Goal: Task Accomplishment & Management: Complete application form

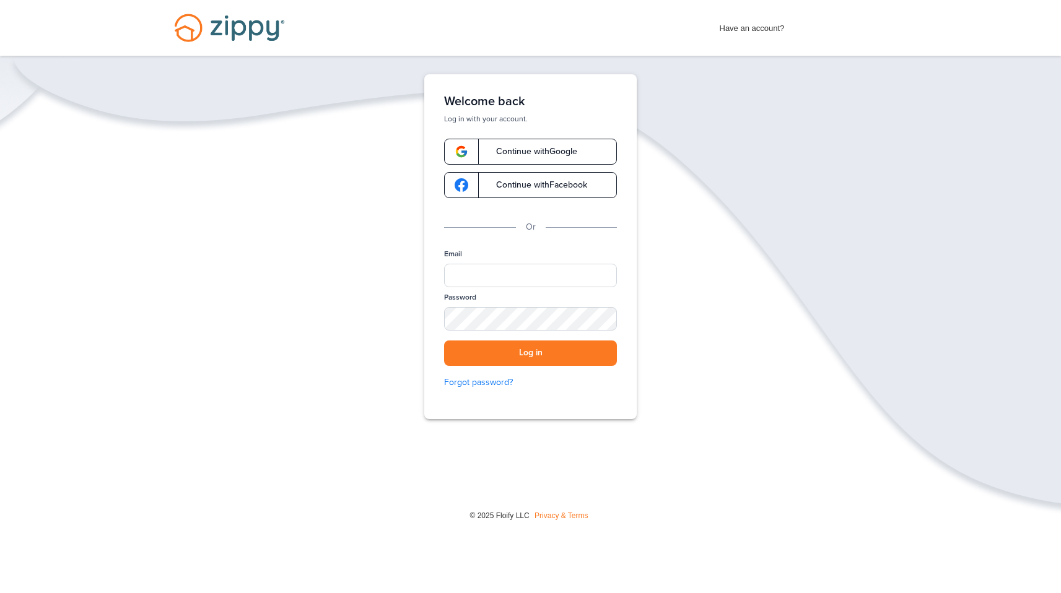
click at [508, 293] on div "Password" at bounding box center [530, 316] width 173 height 48
click at [498, 277] on input "Email" at bounding box center [530, 276] width 173 height 24
type input "**********"
click at [444, 341] on button "Log in" at bounding box center [530, 353] width 173 height 25
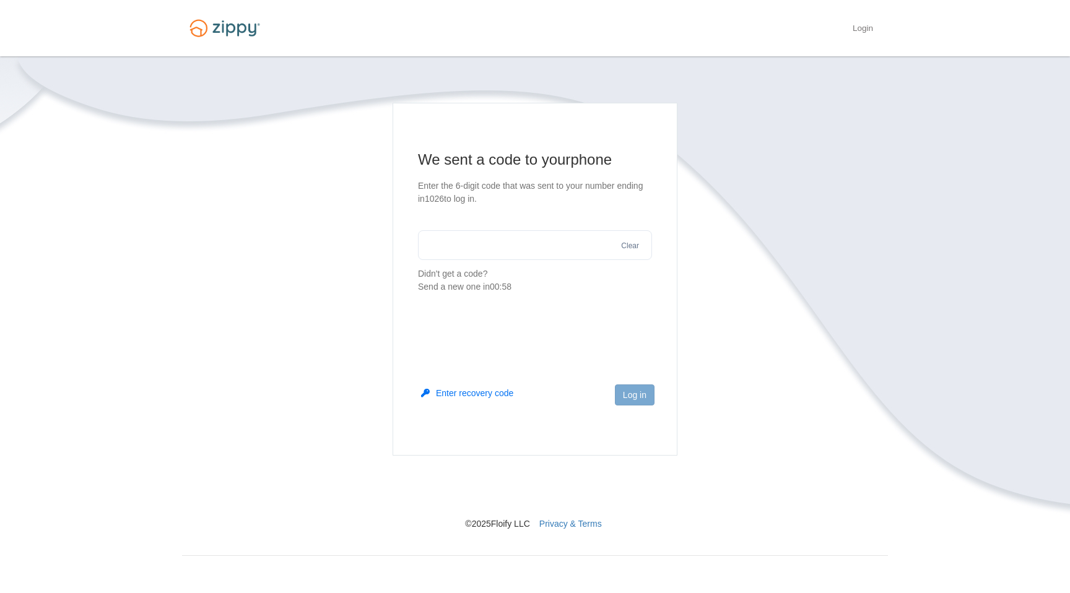
click at [470, 259] on input "text" at bounding box center [535, 245] width 234 height 30
type input "******"
click at [631, 391] on button "Log in" at bounding box center [635, 395] width 40 height 21
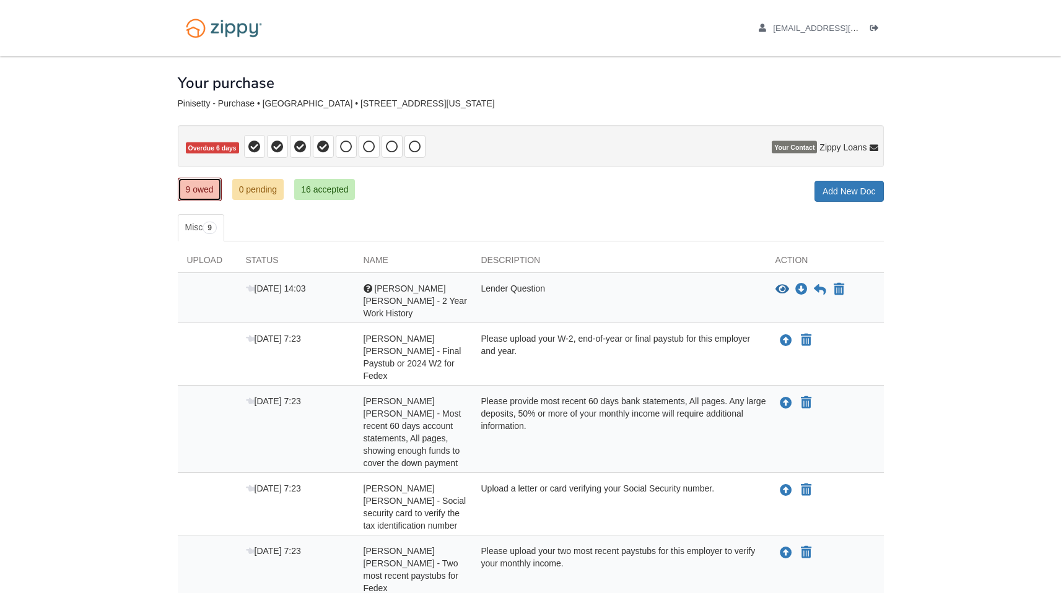
click at [185, 190] on link "9 owed" at bounding box center [200, 190] width 44 height 24
click at [257, 191] on link "0 pending" at bounding box center [258, 189] width 52 height 21
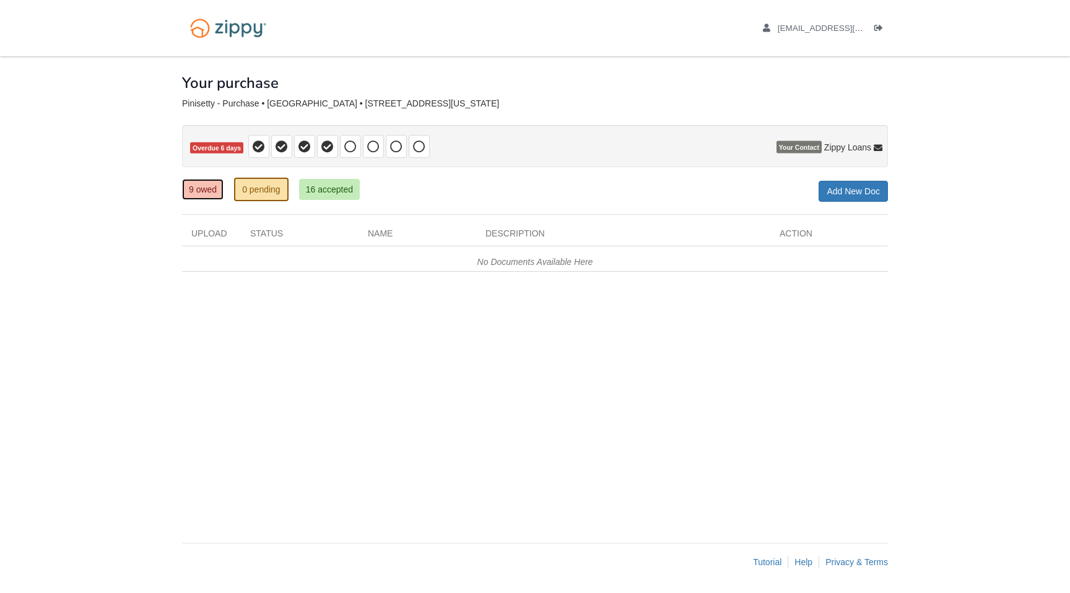
click at [207, 188] on link "9 owed" at bounding box center [202, 189] width 41 height 21
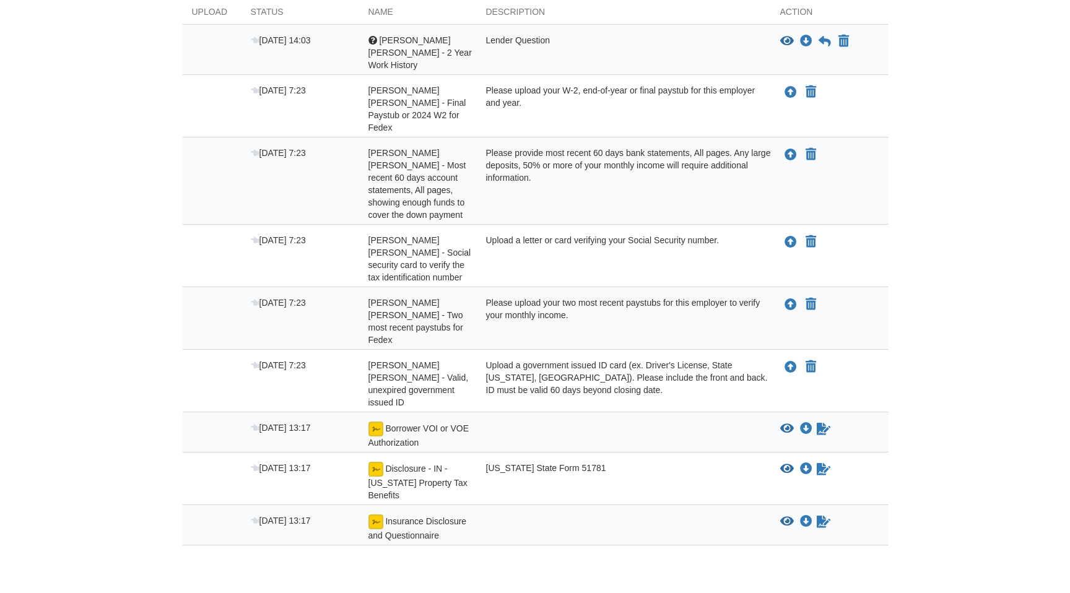
scroll to position [250, 0]
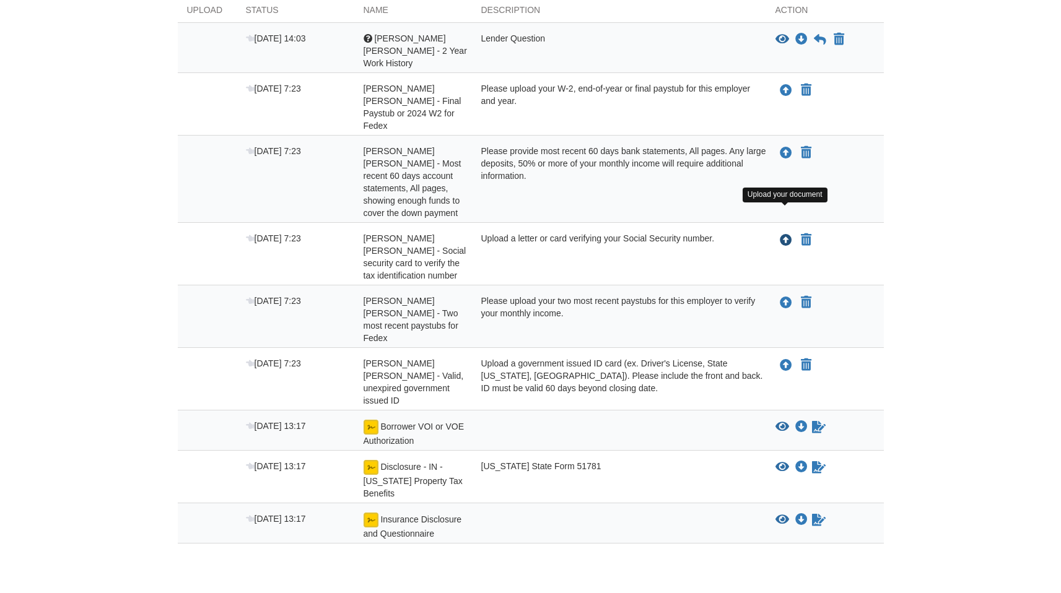
click at [787, 235] on icon "Upload Bhasker Rao Pinisetty - Social security card to verify the tax identific…" at bounding box center [786, 241] width 12 height 12
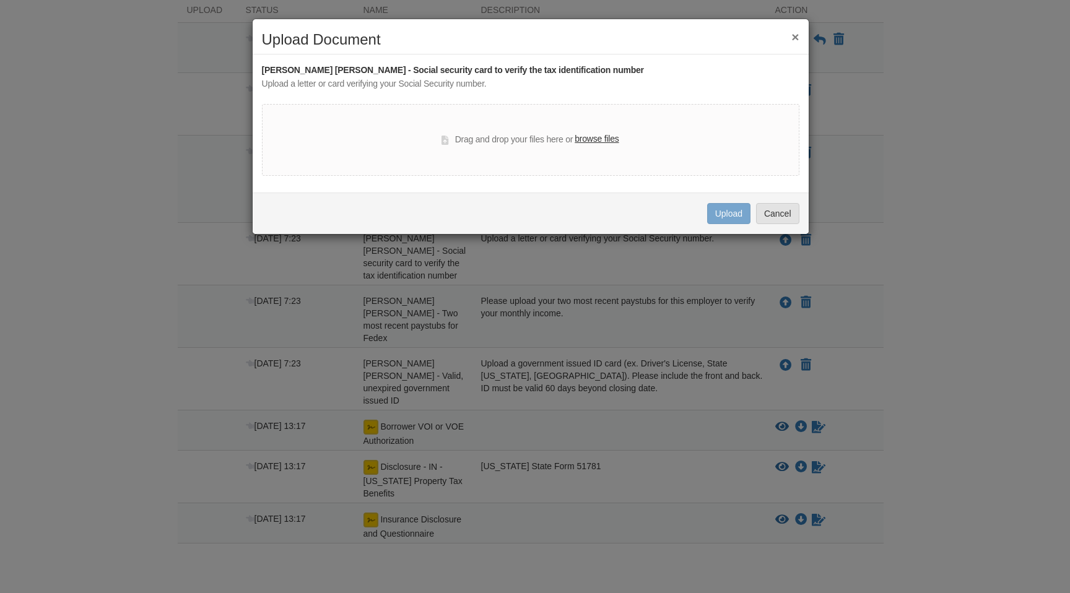
click at [597, 137] on label "browse files" at bounding box center [597, 140] width 44 height 14
click at [0, 0] on input "browse files" at bounding box center [0, 0] width 0 height 0
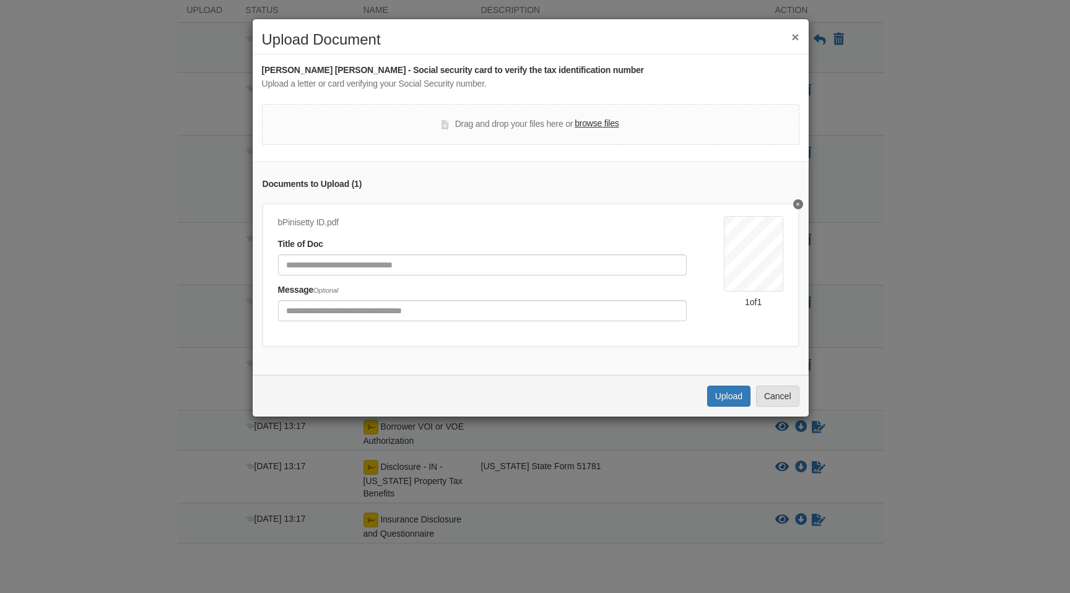
click at [448, 276] on div "bPinisetty ID.pdf Title of Doc Message Optional" at bounding box center [501, 272] width 446 height 113
click at [453, 271] on input "Document Title" at bounding box center [482, 265] width 409 height 21
click at [779, 403] on button "Cancel" at bounding box center [777, 396] width 43 height 21
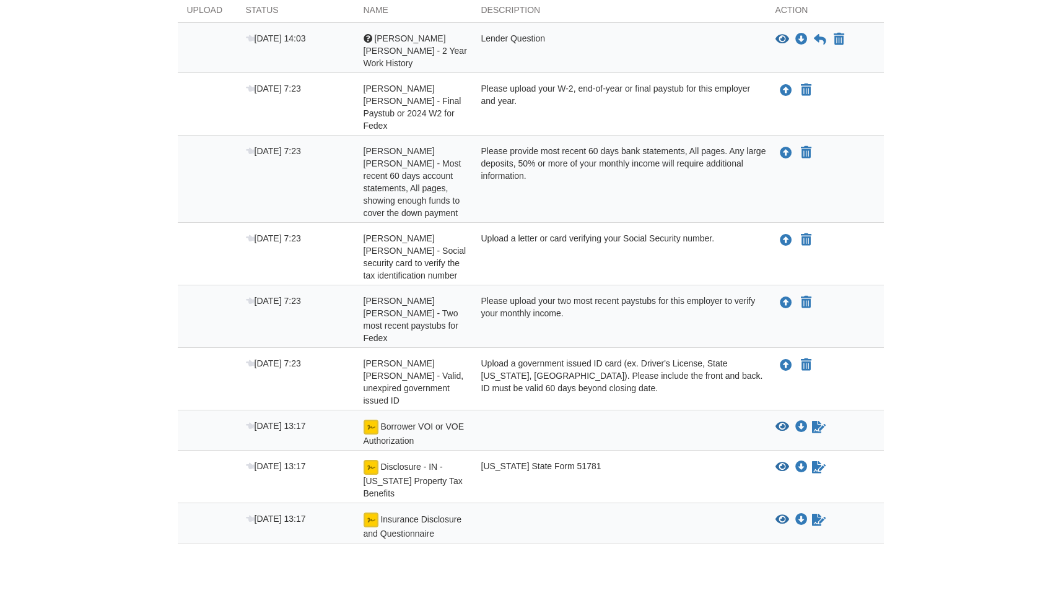
click at [741, 232] on div "Upload a letter or card verifying your Social Security number." at bounding box center [619, 257] width 294 height 50
click at [787, 235] on icon "Upload Bhasker Rao Pinisetty - Social security card to verify the tax identific…" at bounding box center [786, 241] width 12 height 12
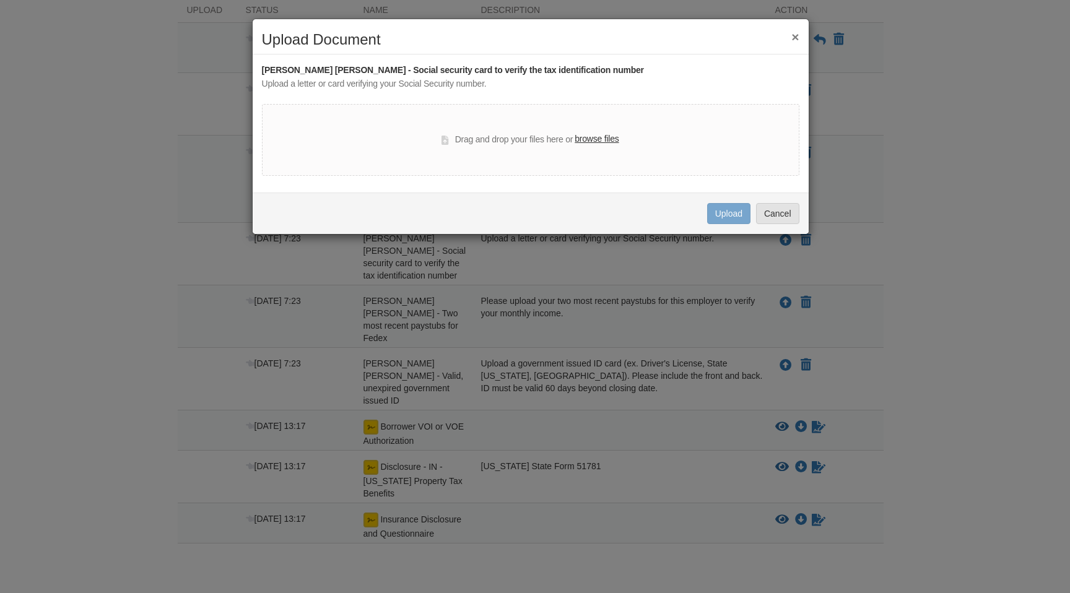
click at [606, 141] on label "browse files" at bounding box center [597, 140] width 44 height 14
click at [0, 0] on input "browse files" at bounding box center [0, 0] width 0 height 0
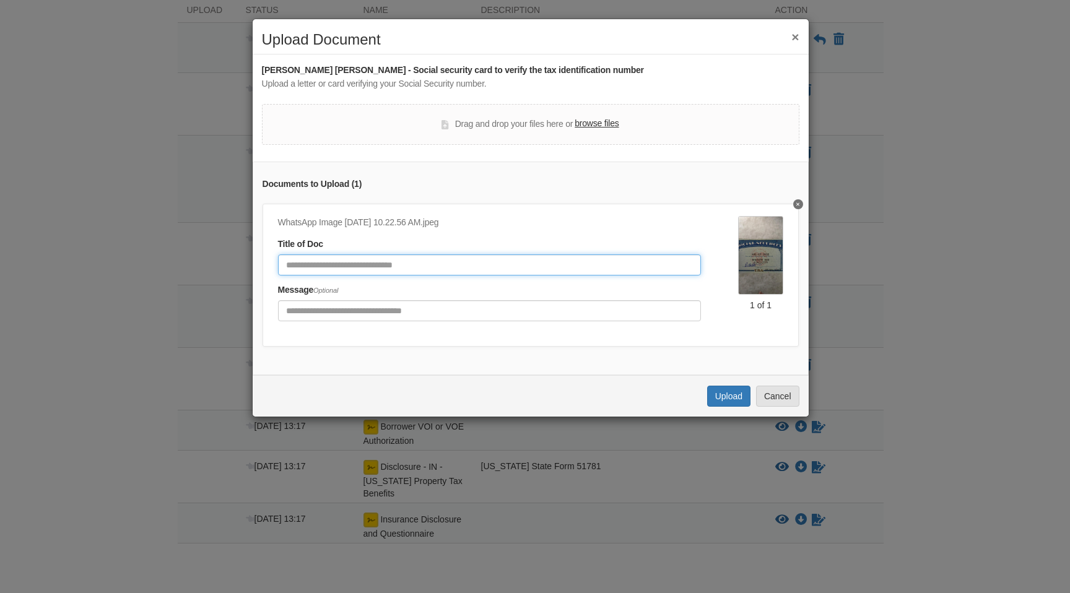
click at [415, 260] on input "Document Title" at bounding box center [490, 265] width 424 height 21
type input "***"
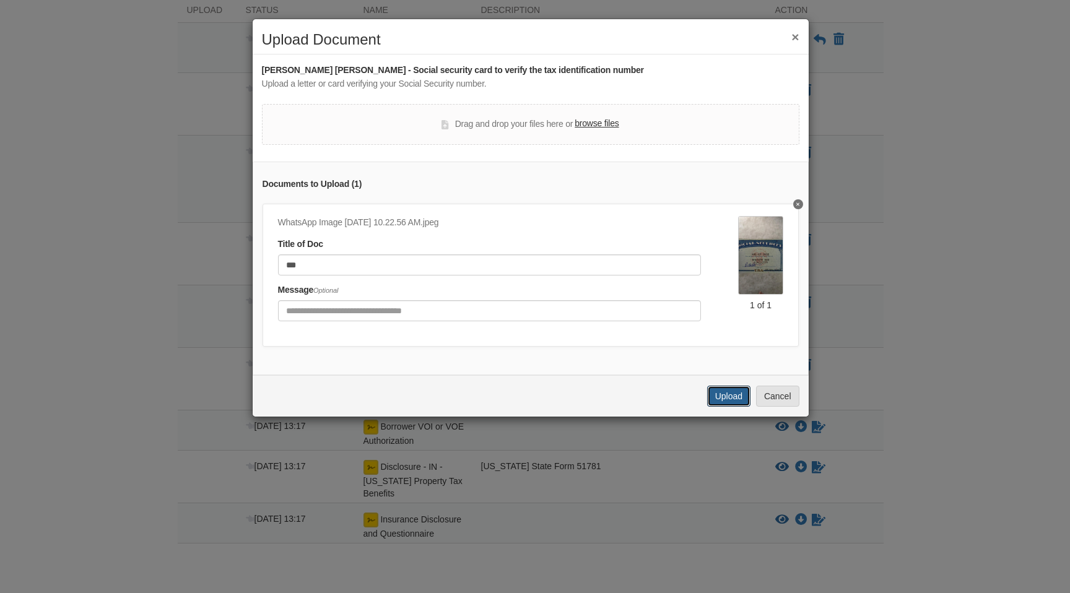
click at [721, 407] on button "Upload" at bounding box center [728, 396] width 43 height 21
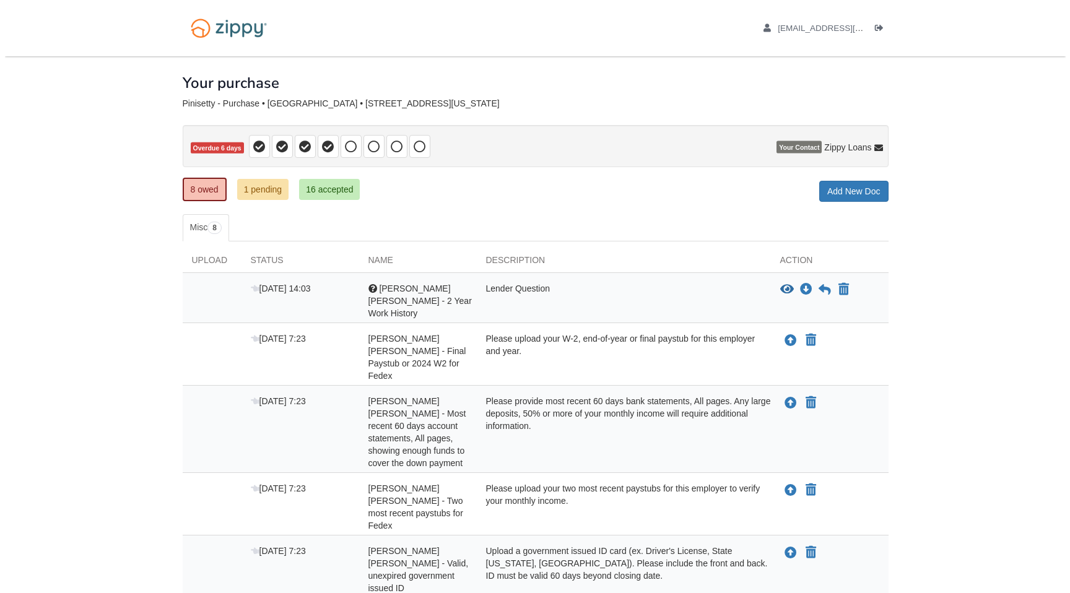
scroll to position [188, 0]
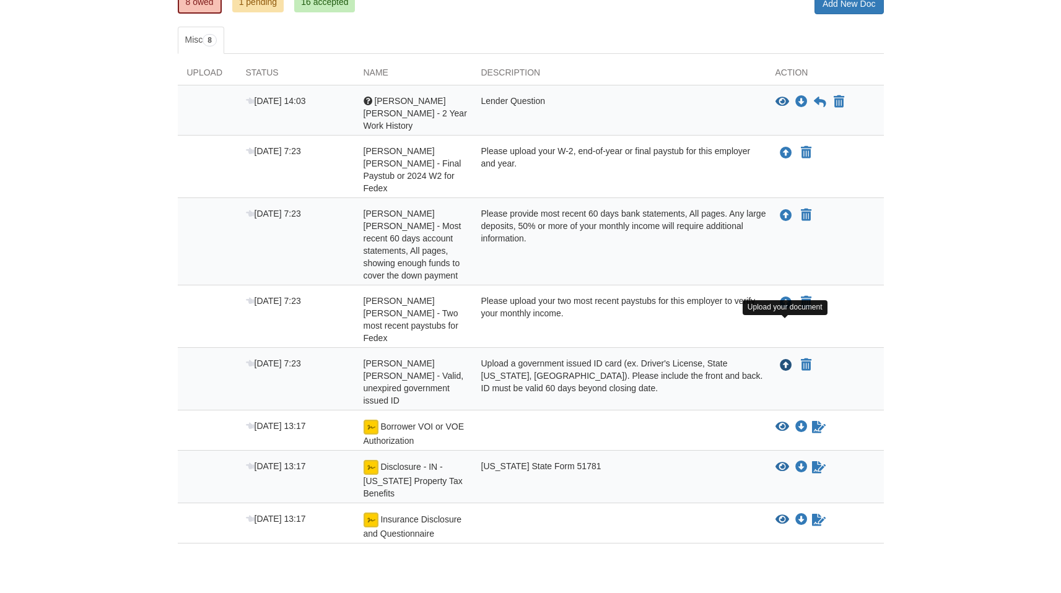
click at [782, 360] on icon "Upload Bhasker Rao Pinisetty - Valid, unexpired government issued ID" at bounding box center [786, 366] width 12 height 12
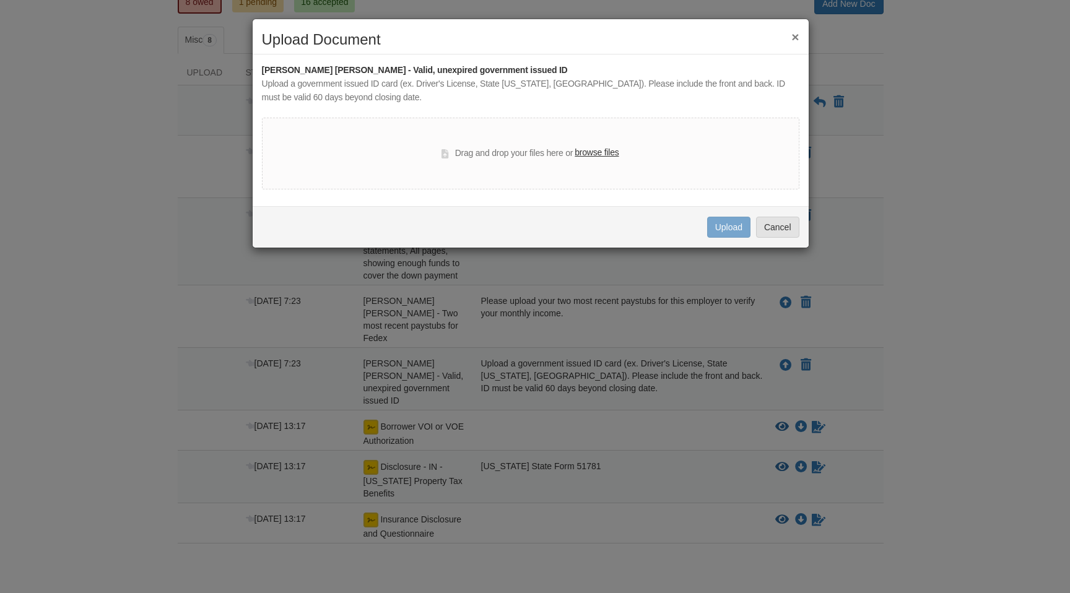
click at [599, 155] on label "browse files" at bounding box center [597, 153] width 44 height 14
click at [0, 0] on input "browse files" at bounding box center [0, 0] width 0 height 0
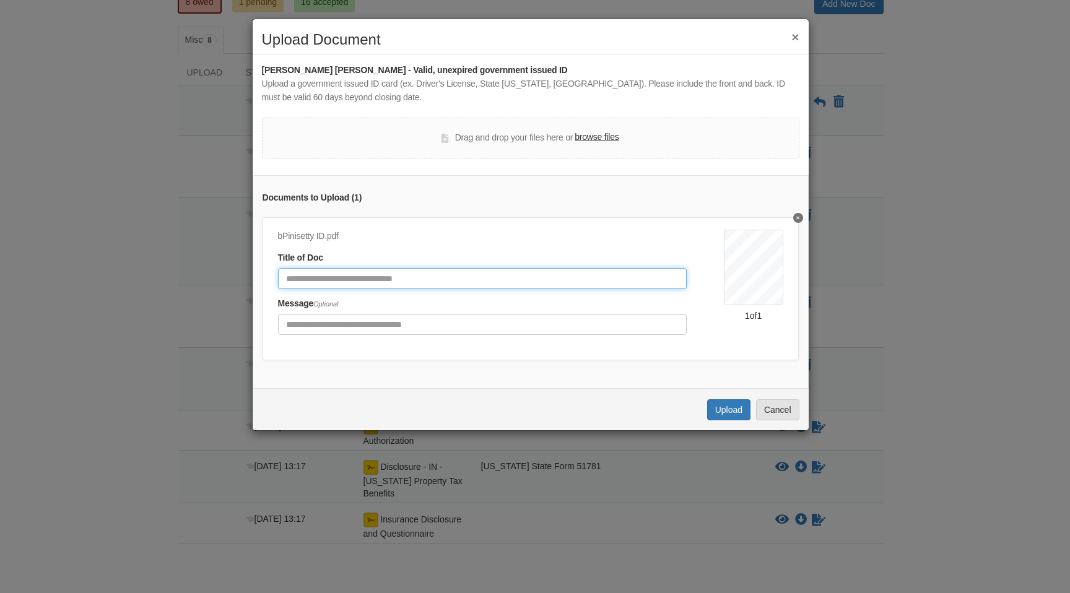
click at [427, 286] on input "Document Title" at bounding box center [482, 278] width 409 height 21
type input "**********"
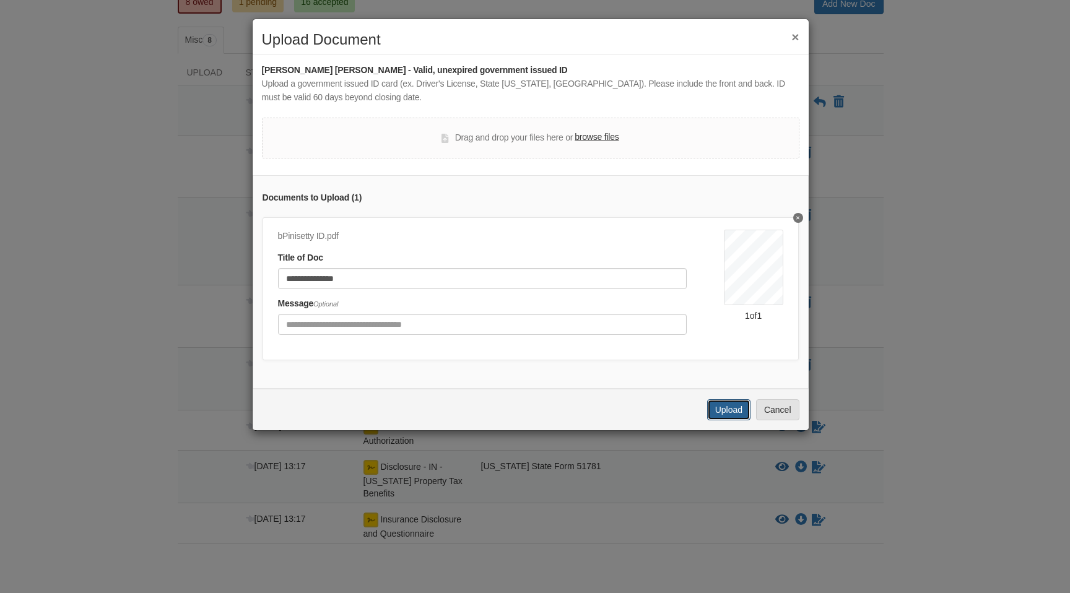
click at [722, 414] on button "Upload" at bounding box center [728, 409] width 43 height 21
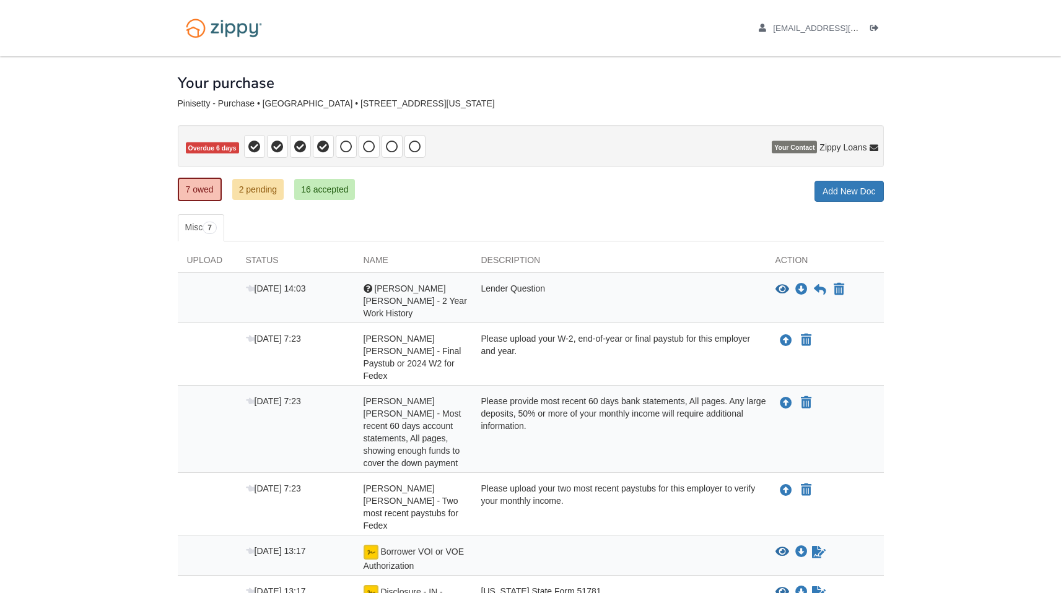
scroll to position [138, 0]
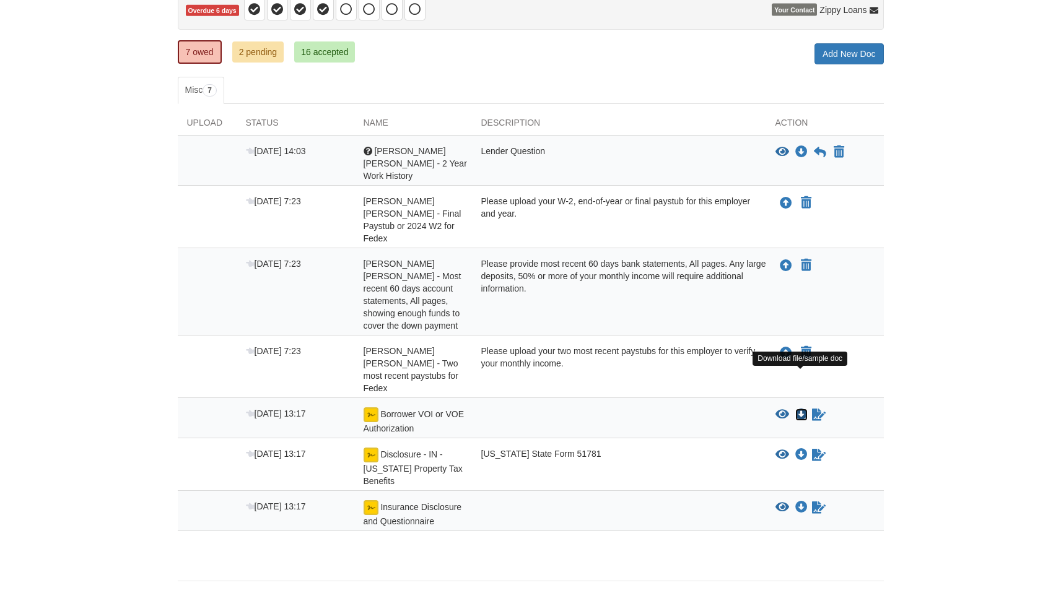
click at [799, 409] on icon "Download Borrower VOI or VOE Authorization" at bounding box center [801, 415] width 12 height 12
click at [614, 274] on div "Please provide most recent 60 days bank statements, All pages. Any large deposi…" at bounding box center [619, 295] width 294 height 74
click at [782, 198] on icon "Upload Bhasker Rao Pinisetty - Final Paystub or 2024 W2 for Fedex" at bounding box center [786, 204] width 12 height 12
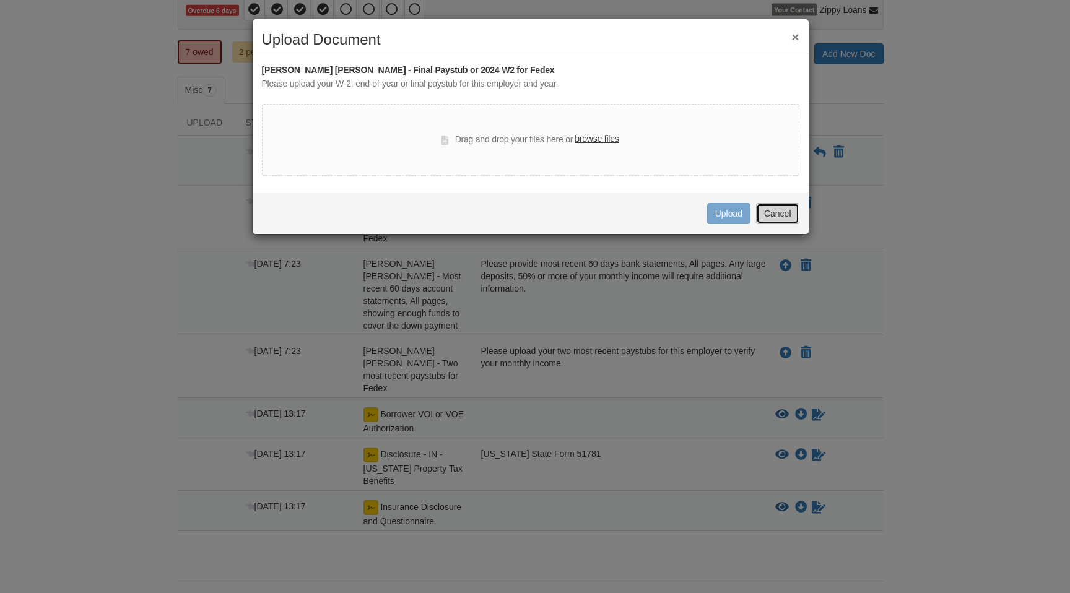
click at [777, 212] on button "Cancel" at bounding box center [777, 213] width 43 height 21
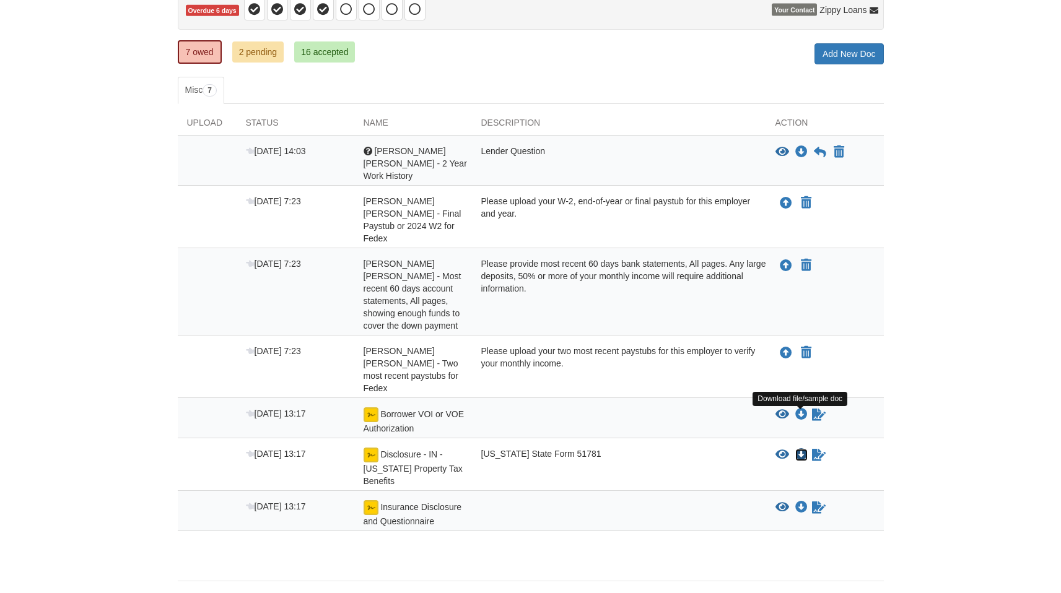
click at [798, 449] on icon "Download Disclosure - IN - Indiana Property Tax Benefits" at bounding box center [801, 455] width 12 height 12
click at [928, 280] on body "abhinay1889@gmail.com Logout" at bounding box center [530, 246] width 1061 height 769
drag, startPoint x: 1001, startPoint y: 103, endPoint x: 998, endPoint y: 95, distance: 8.6
click at [1001, 103] on body "abhinay1889@gmail.com Logout" at bounding box center [530, 246] width 1061 height 769
click at [649, 58] on div "7 owed 2 pending 16 accepted My Estimated Payment × My Estimated Payment Add Ne…" at bounding box center [531, 53] width 706 height 22
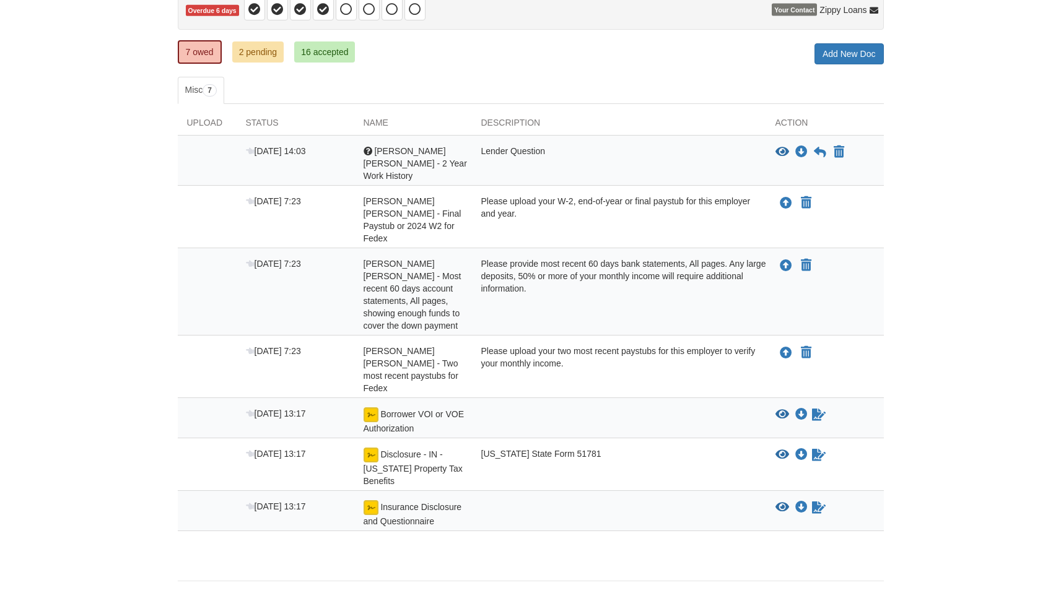
click at [557, 86] on ul "Misc 7" at bounding box center [531, 90] width 706 height 27
click at [637, 69] on div "× × × Pending Add Document Notice document will be included in the email sent t…" at bounding box center [531, 244] width 706 height 650
click at [472, 160] on div "Lender Question" at bounding box center [619, 163] width 294 height 37
click at [886, 318] on div "× × × Pending Add Document Notice document will be included in the email sent t…" at bounding box center [530, 269] width 725 height 700
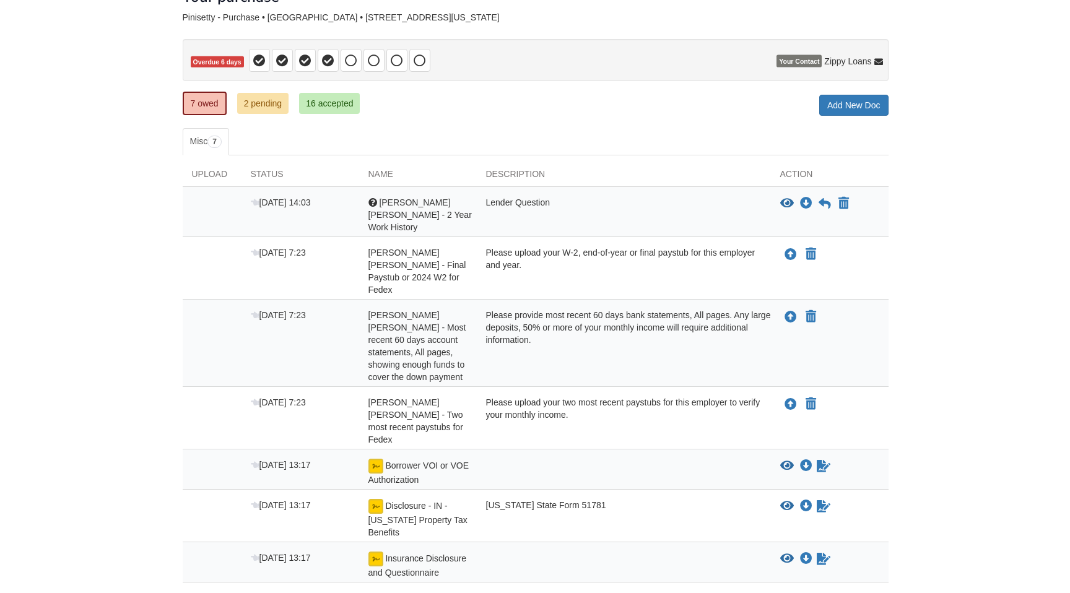
scroll to position [82, 0]
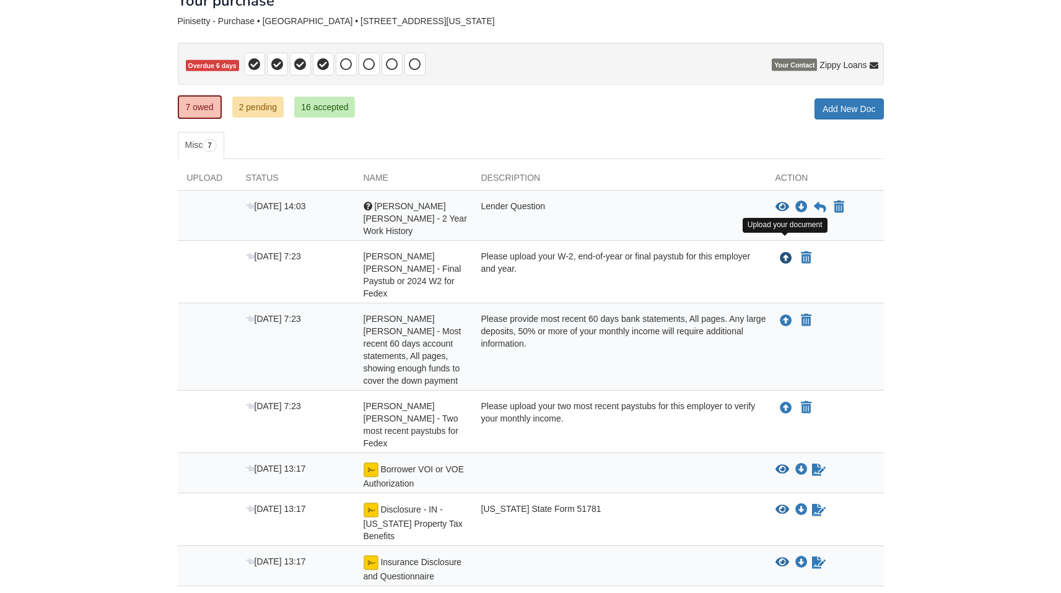
click at [782, 253] on icon "Upload Bhasker Rao Pinisetty - Final Paystub or 2024 W2 for Fedex" at bounding box center [786, 259] width 12 height 12
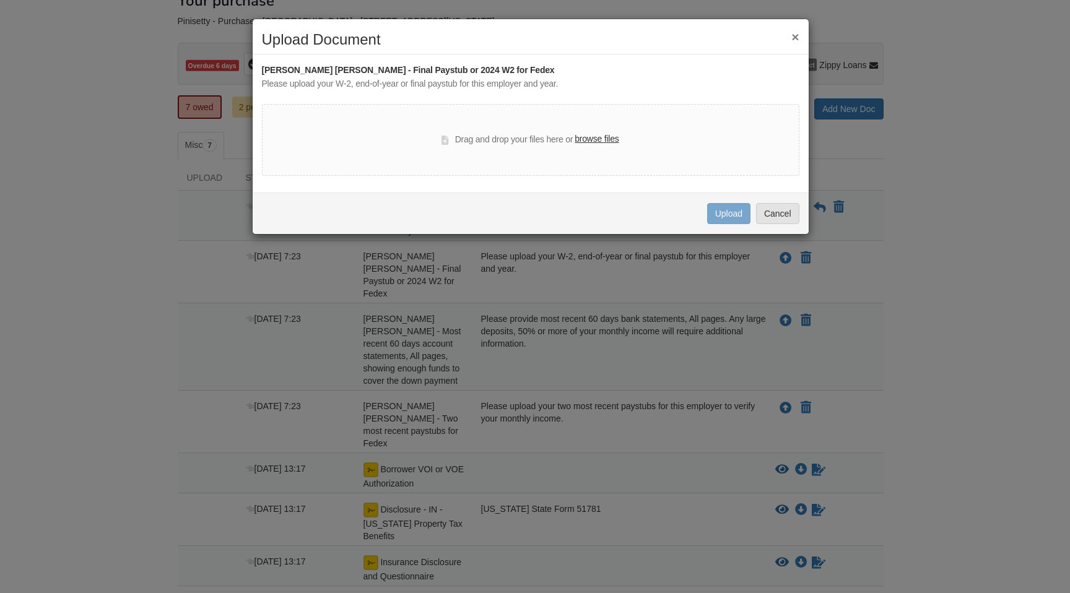
click at [585, 141] on label "browse files" at bounding box center [597, 140] width 44 height 14
click at [0, 0] on input "browse files" at bounding box center [0, 0] width 0 height 0
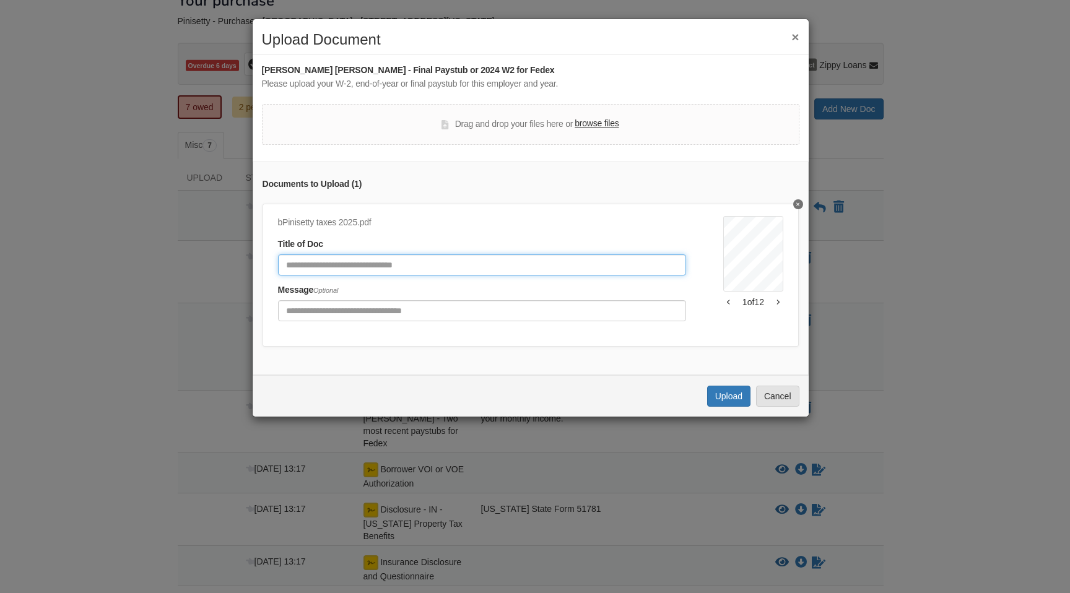
click at [364, 272] on input "Document Title" at bounding box center [482, 265] width 409 height 21
type input "**********"
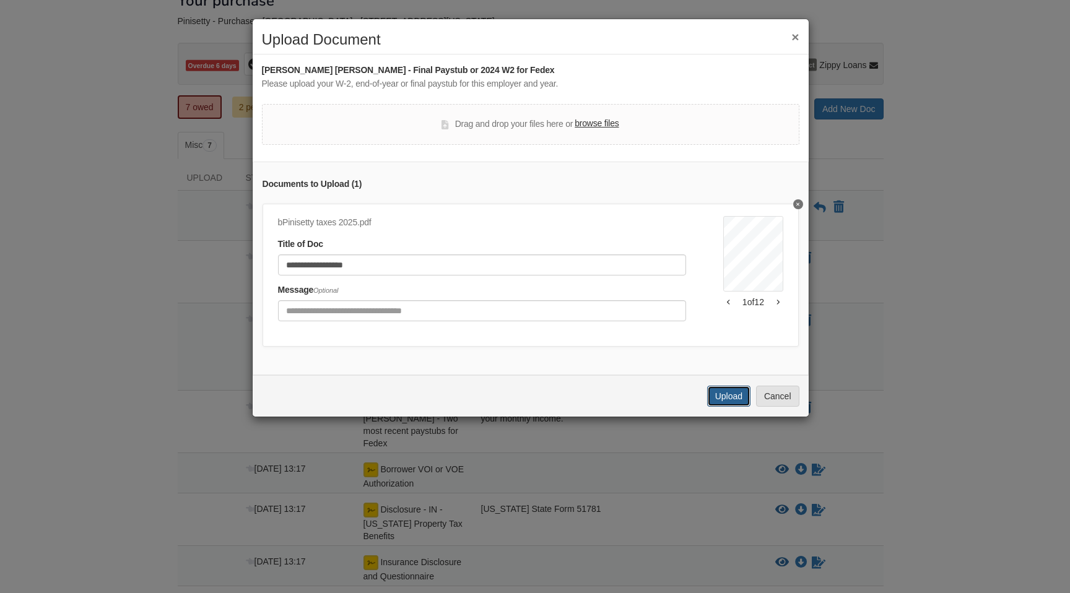
click at [718, 406] on button "Upload" at bounding box center [728, 396] width 43 height 21
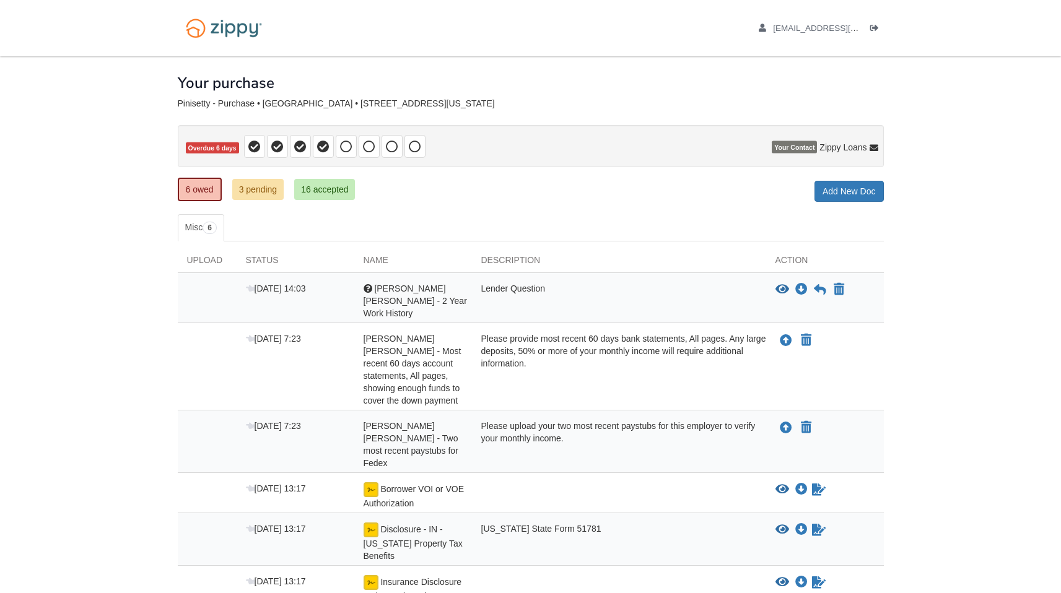
scroll to position [85, 0]
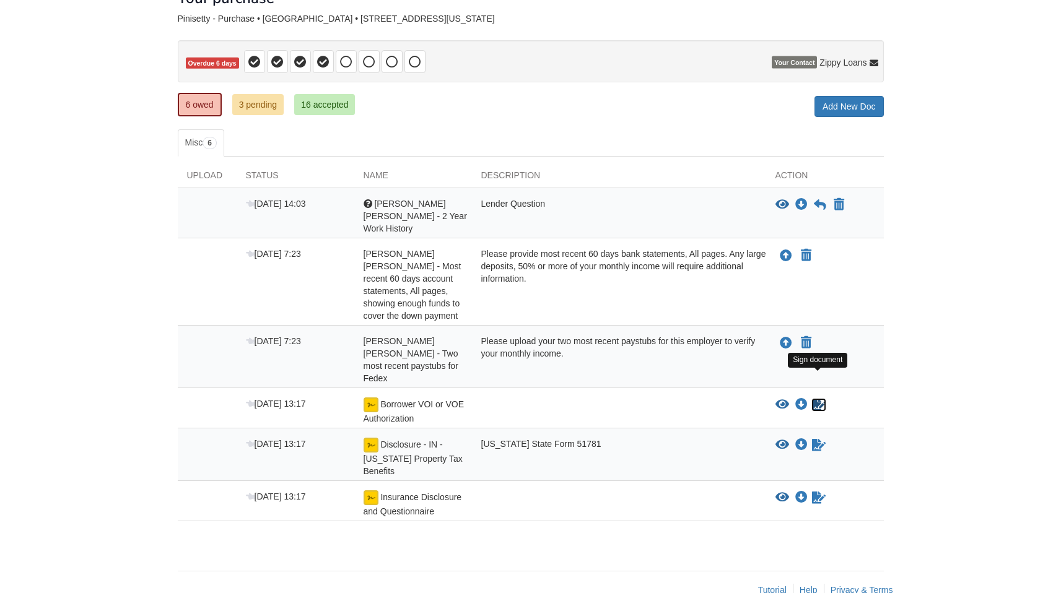
click at [819, 399] on icon "Sign Form" at bounding box center [819, 405] width 14 height 12
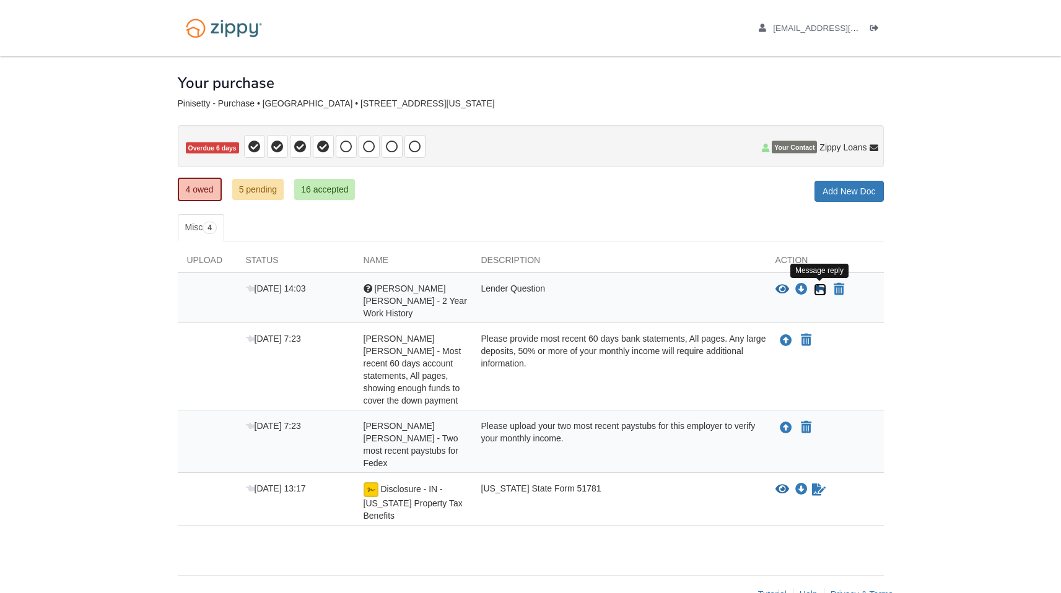
click at [815, 289] on icon at bounding box center [820, 290] width 12 height 12
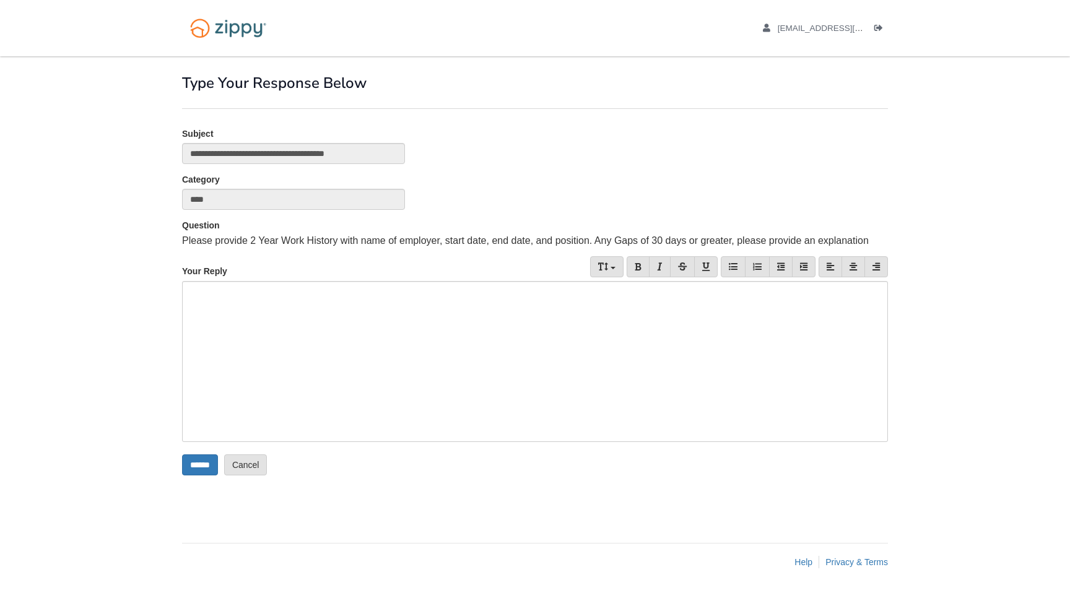
click at [238, 307] on div at bounding box center [535, 361] width 706 height 161
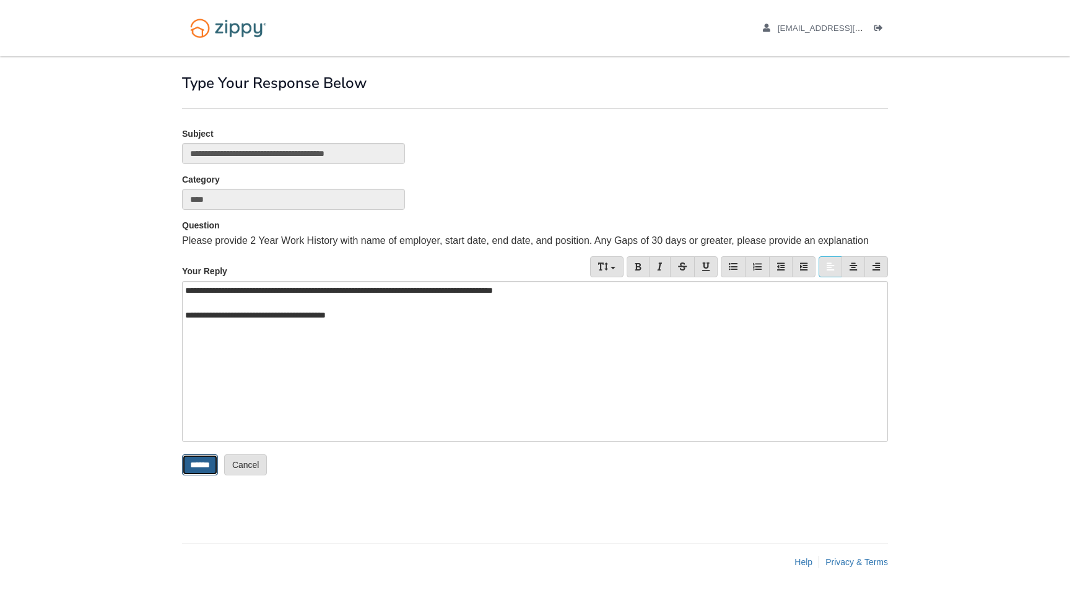
click at [196, 465] on input "******" at bounding box center [200, 465] width 36 height 21
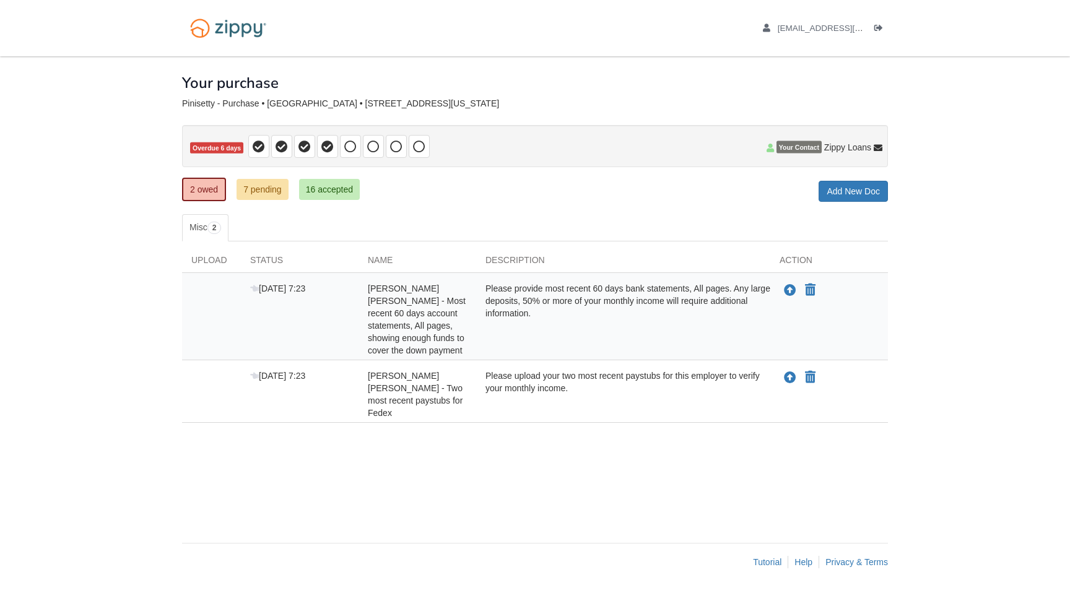
click at [947, 220] on body "abhinay1889@gmail.com Logout" at bounding box center [535, 296] width 1070 height 593
click at [328, 195] on link "16 accepted" at bounding box center [329, 189] width 61 height 21
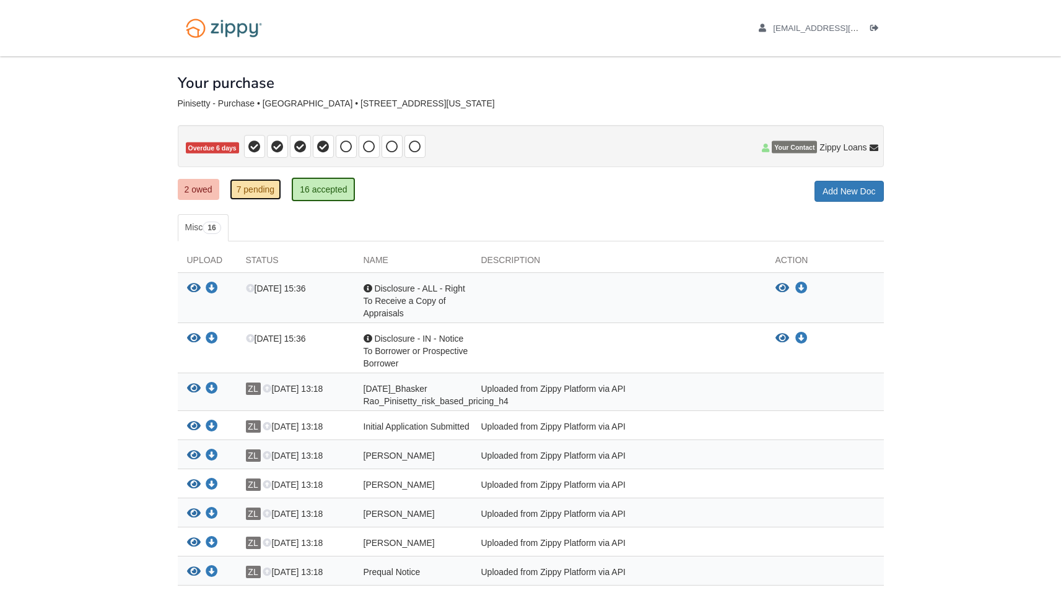
click at [252, 193] on link "7 pending" at bounding box center [256, 189] width 52 height 21
